Goal: Find specific page/section: Find specific page/section

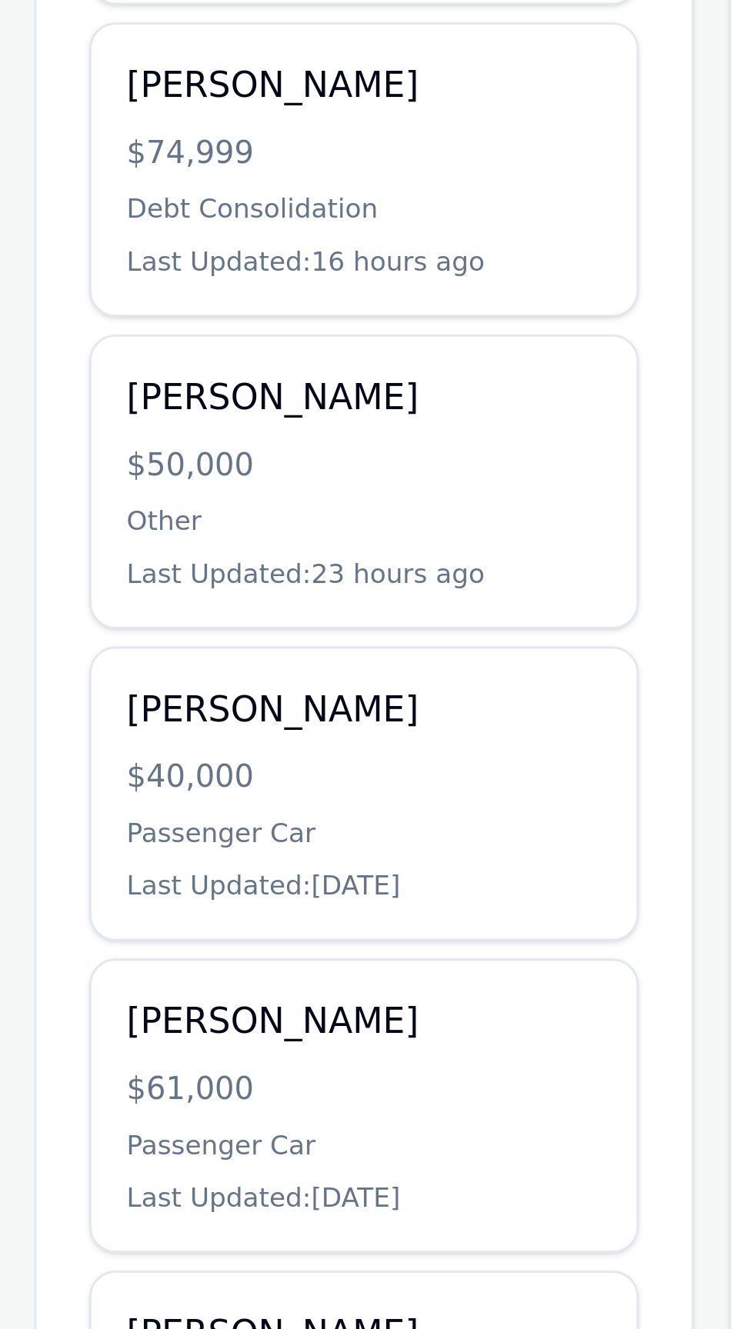
scroll to position [4, 0]
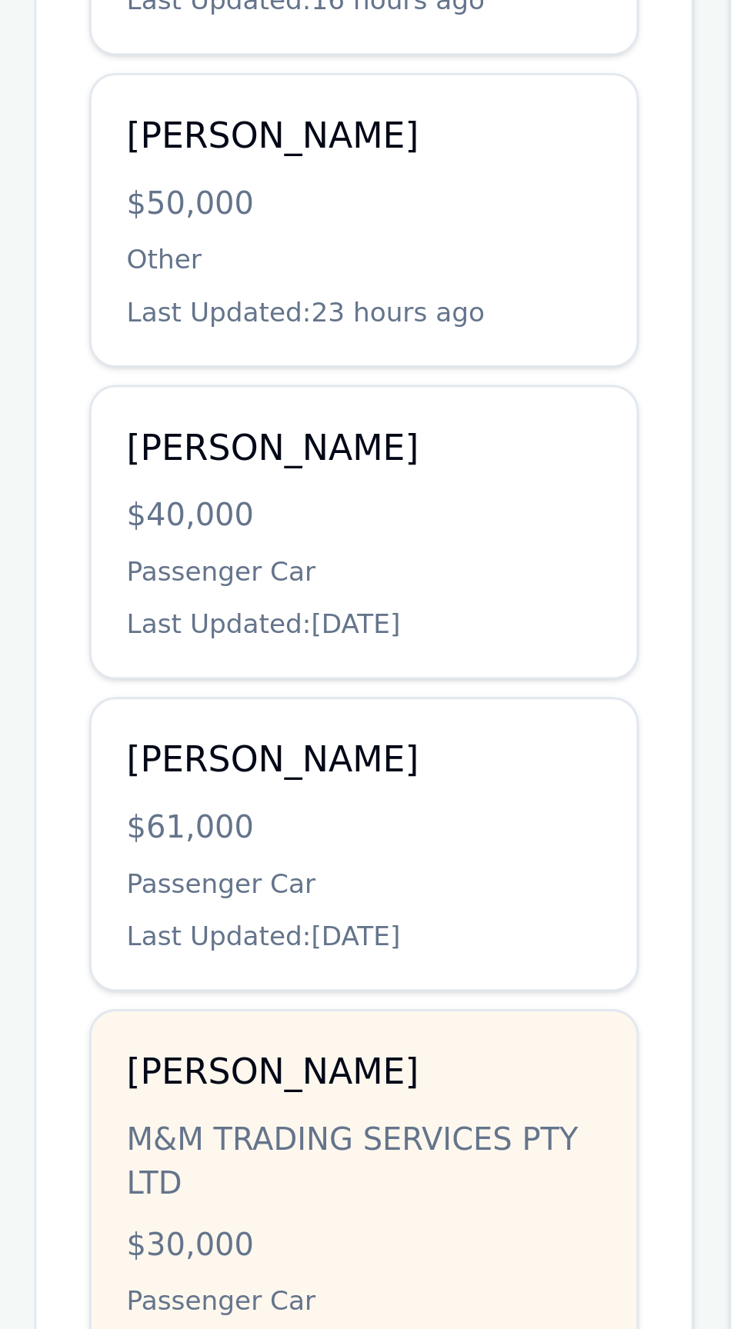
click at [226, 1164] on div "M&M TRADING SERVICES PTY LTD" at bounding box center [177, 1158] width 166 height 31
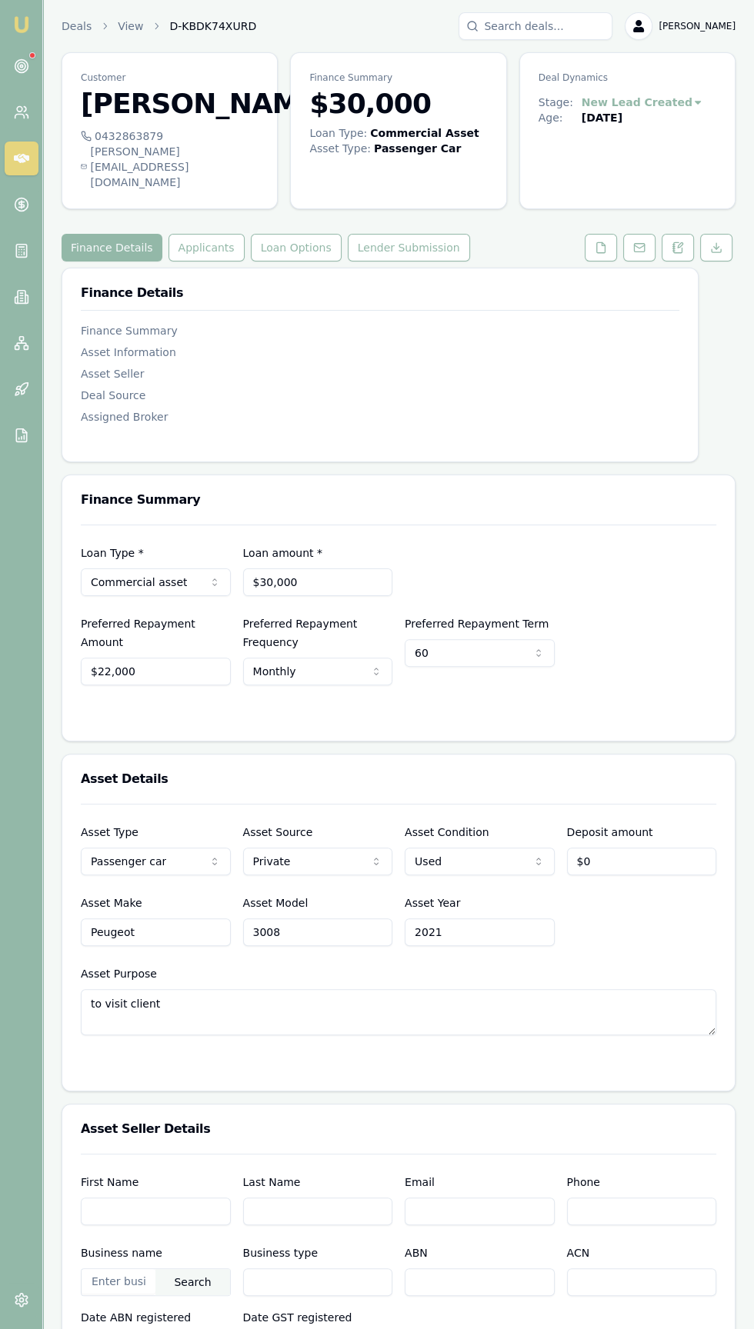
click at [87, 119] on h3 "[PERSON_NAME]" at bounding box center [170, 103] width 178 height 31
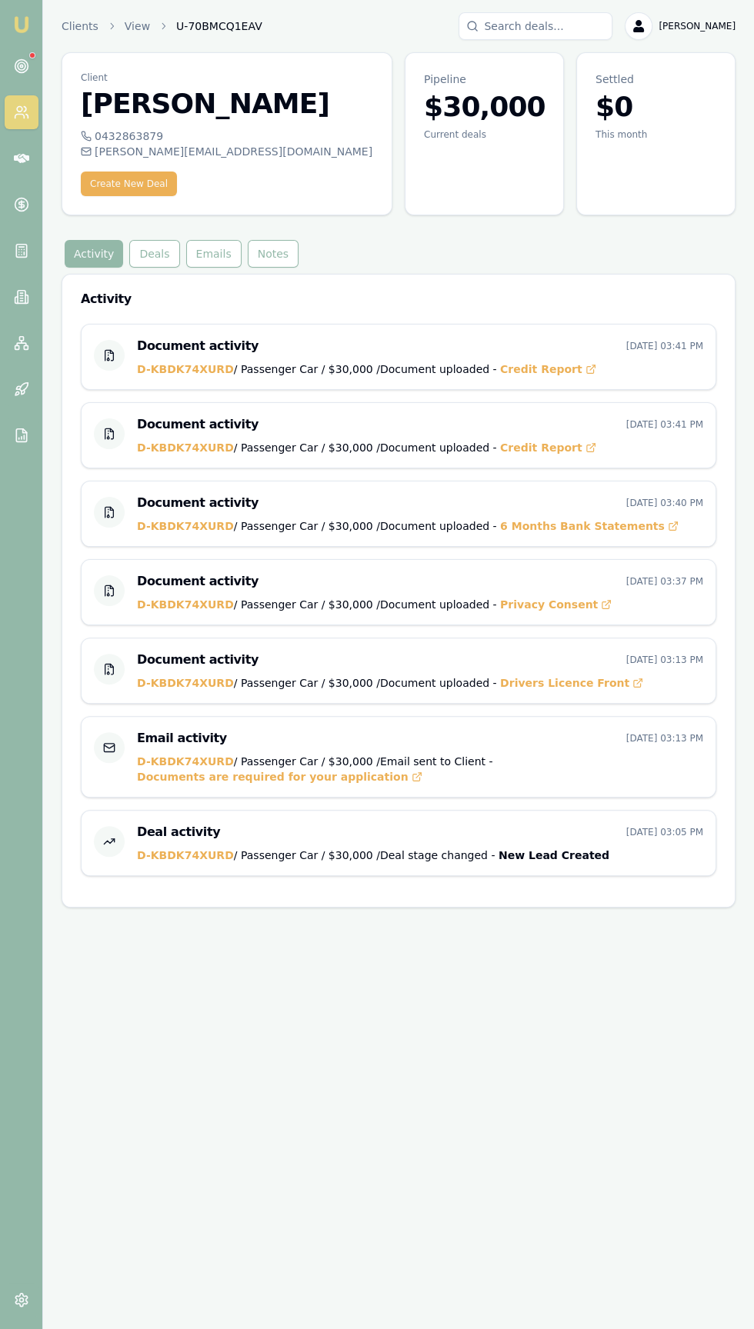
click at [118, 136] on div "0432863879" at bounding box center [227, 135] width 292 height 15
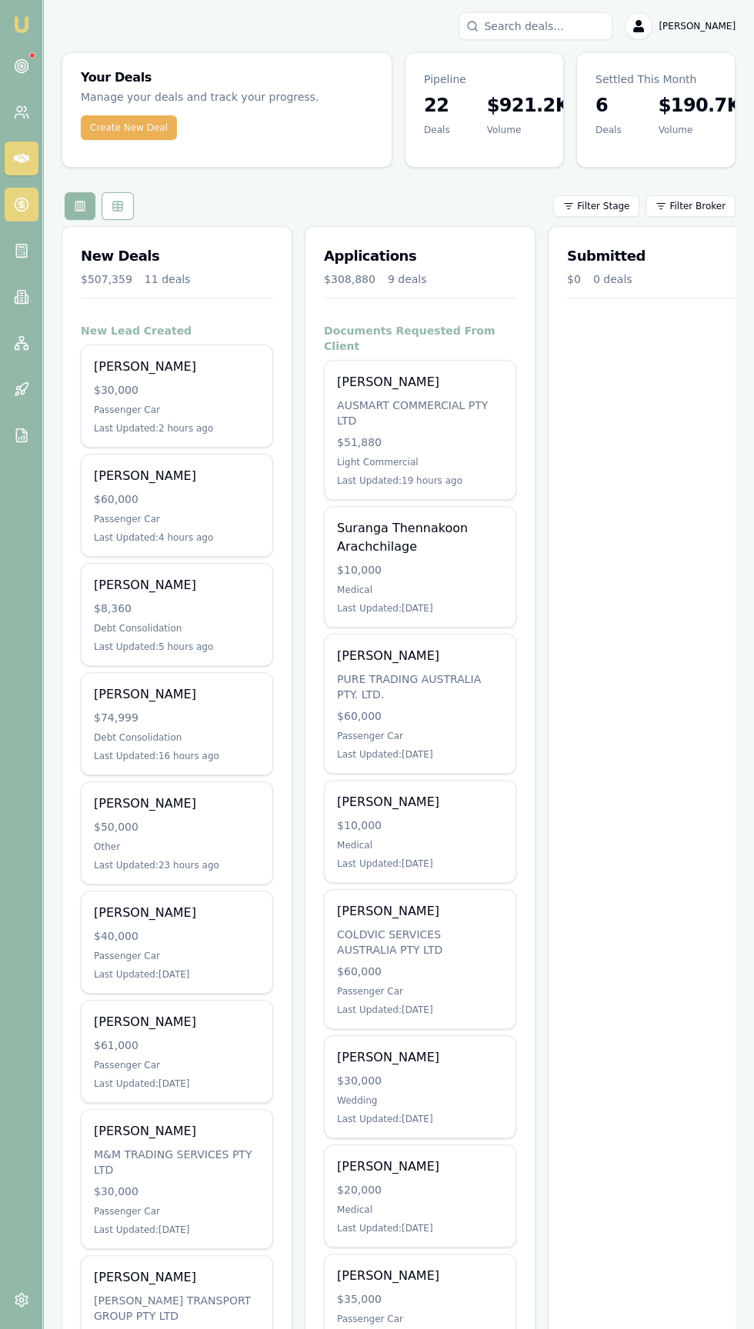
click at [22, 205] on icon at bounding box center [22, 205] width 0 height 8
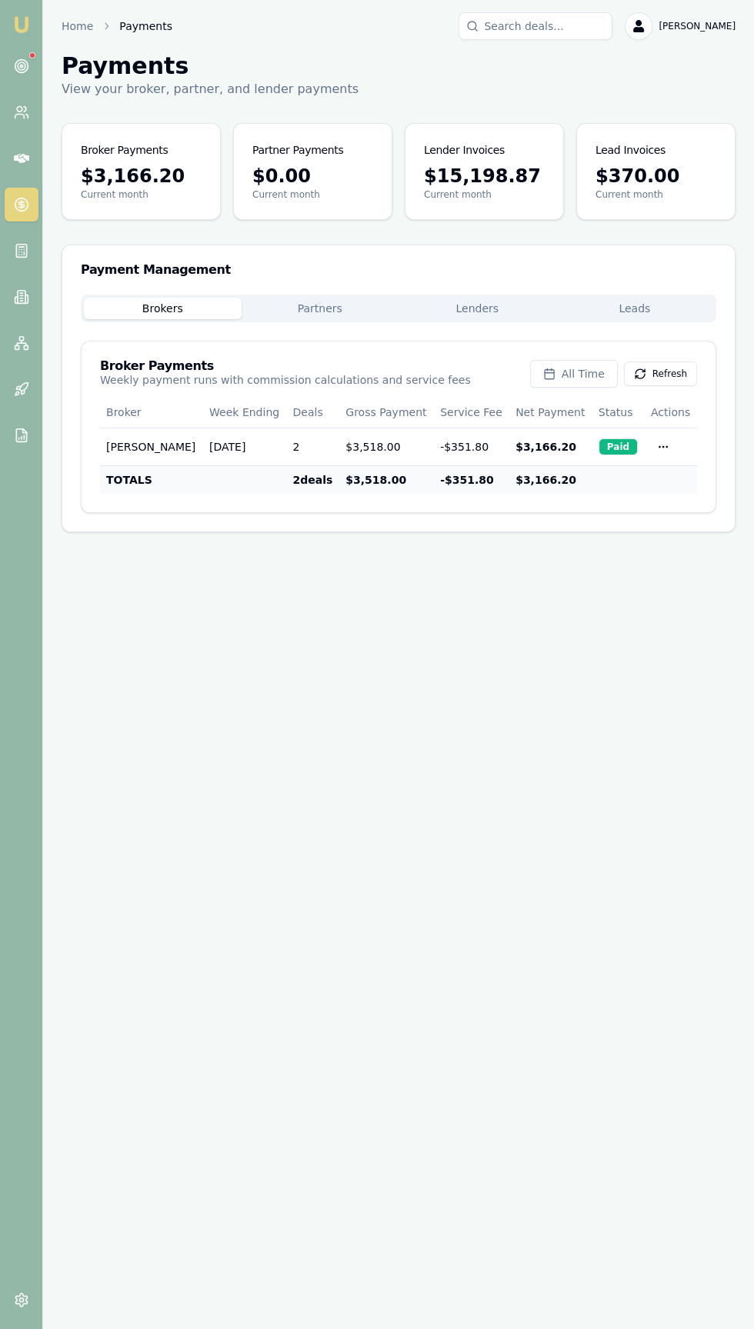
click at [445, 308] on button "Lenders" at bounding box center [477, 309] width 158 height 22
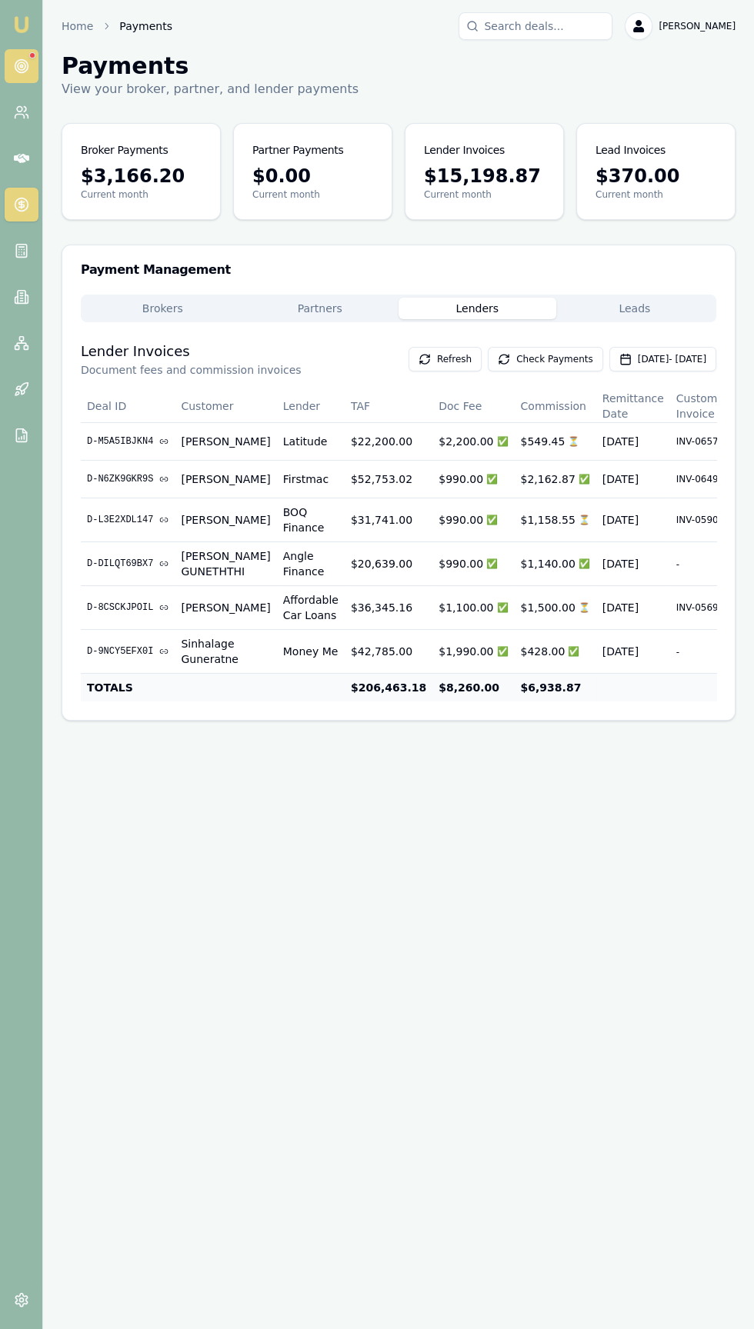
click at [27, 64] on circle at bounding box center [21, 66] width 13 height 13
